Goal: Task Accomplishment & Management: Manage account settings

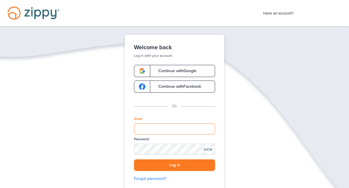
click at [187, 129] on input "Email" at bounding box center [174, 129] width 81 height 11
type input "**********"
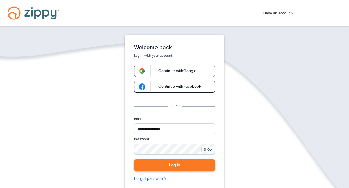
click at [173, 165] on button "Log in" at bounding box center [174, 166] width 81 height 12
